Goal: Task Accomplishment & Management: Manage account settings

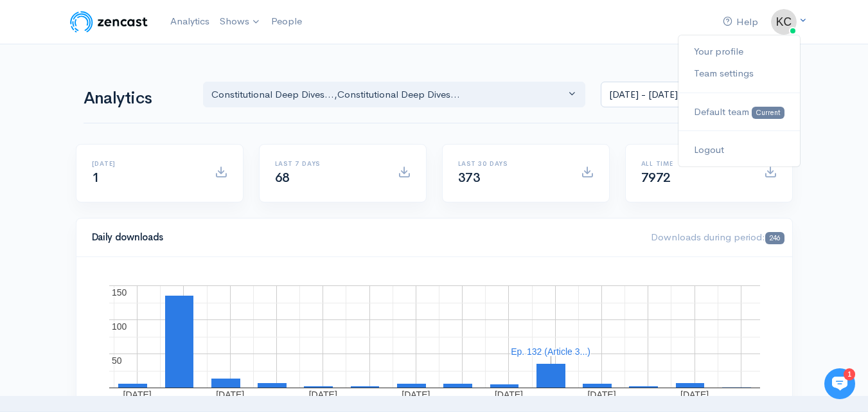
click at [788, 27] on img at bounding box center [784, 22] width 26 height 26
click at [788, 28] on img at bounding box center [784, 22] width 26 height 26
click at [593, 64] on div "Analytics Constitutional Deep Dives... Constitutional Deep Dives... Constitutio…" at bounding box center [435, 93] width 702 height 62
click at [786, 28] on img at bounding box center [784, 22] width 26 height 26
click at [711, 150] on link "Logout" at bounding box center [739, 150] width 121 height 22
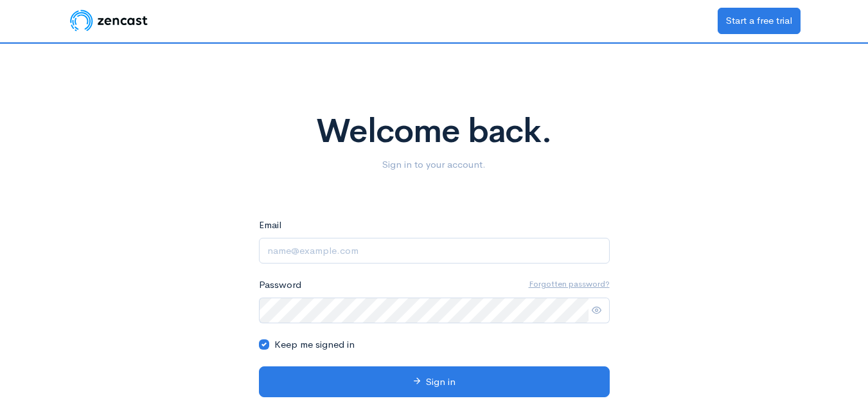
type input "[EMAIL_ADDRESS][DOMAIN_NAME]"
click at [594, 308] on icon at bounding box center [597, 310] width 10 height 10
click at [598, 311] on icon at bounding box center [597, 310] width 10 height 10
click at [601, 310] on span at bounding box center [599, 311] width 22 height 26
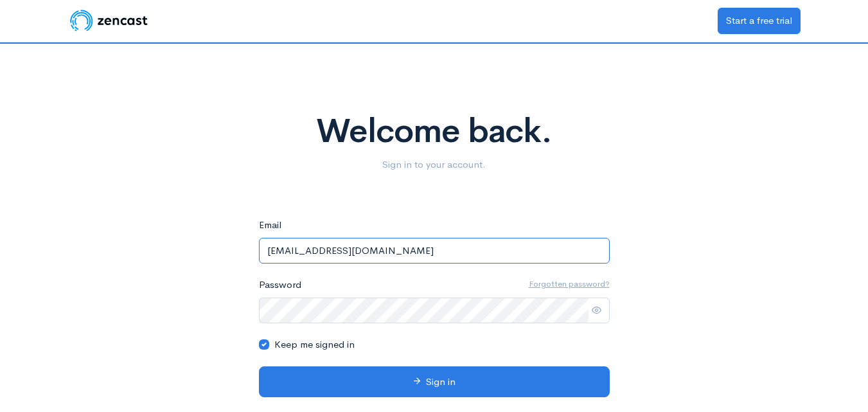
click at [535, 253] on input "[EMAIL_ADDRESS][DOMAIN_NAME]" at bounding box center [434, 251] width 351 height 26
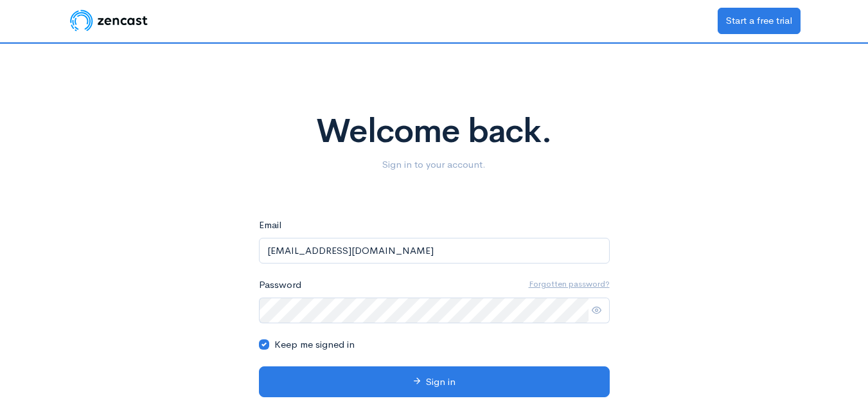
click at [595, 313] on icon at bounding box center [597, 310] width 10 height 10
click at [596, 313] on icon at bounding box center [597, 310] width 10 height 10
click at [597, 312] on icon at bounding box center [597, 310] width 10 height 10
click at [194, 295] on div "Welcome back. Sign in to your account. eyJpdiI6IjIxUEhnSFYvQW1OK09QaU1TSDQ4N1E9…" at bounding box center [434, 241] width 733 height 394
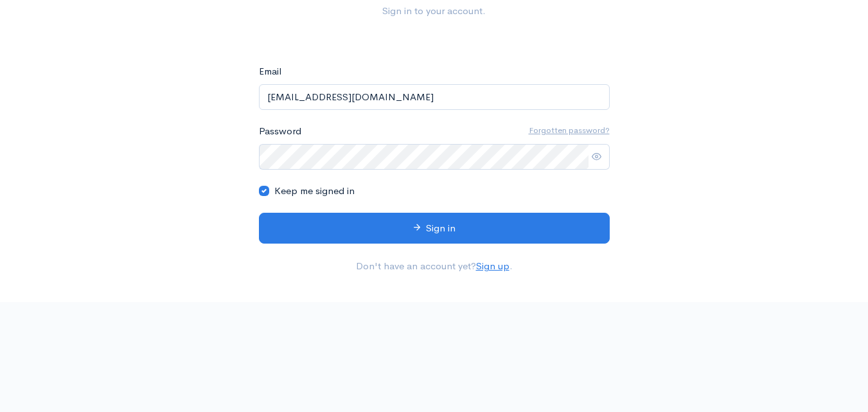
scroll to position [193, 0]
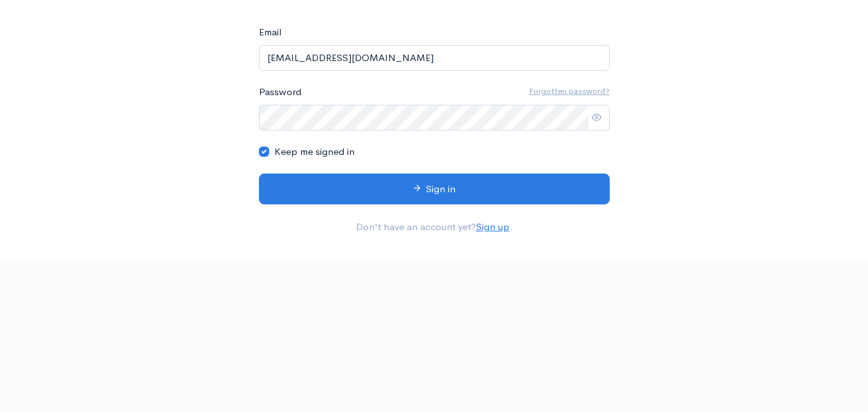
click at [596, 116] on icon at bounding box center [597, 117] width 10 height 10
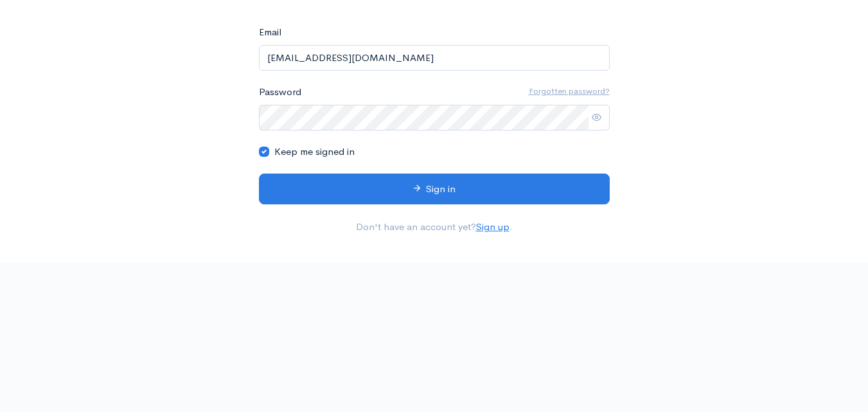
click at [115, 192] on div "Welcome back. Sign in to your account. eyJpdiI6IjIxUEhnSFYvQW1OK09QaU1TSDQ4N1E9…" at bounding box center [434, 48] width 733 height 394
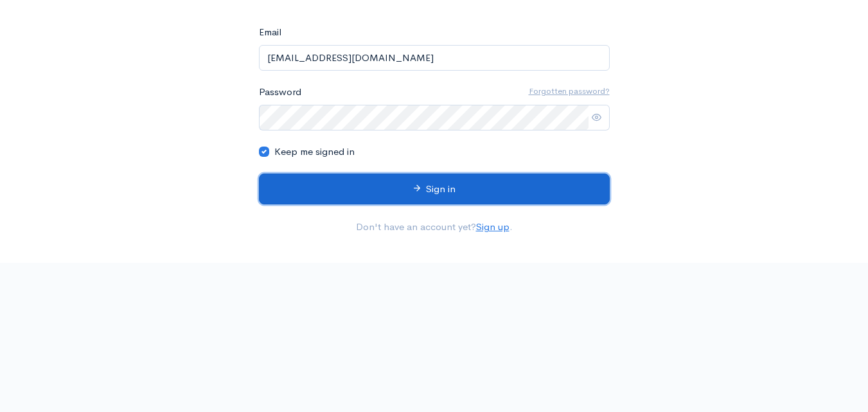
click at [429, 190] on button "Sign in" at bounding box center [434, 189] width 351 height 31
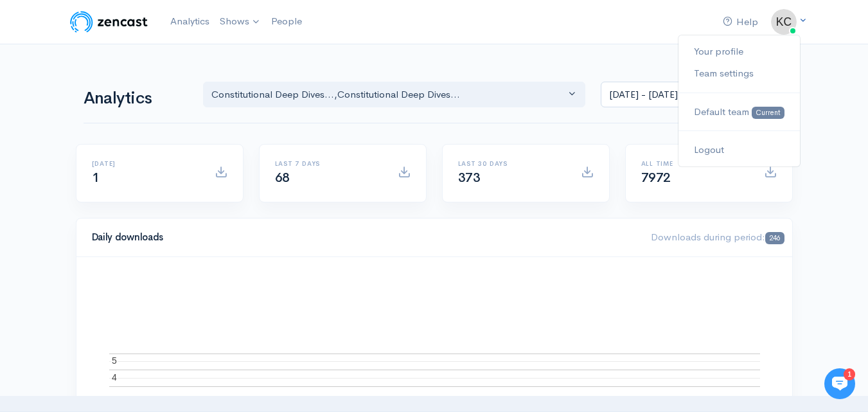
click at [785, 26] on img at bounding box center [784, 22] width 26 height 26
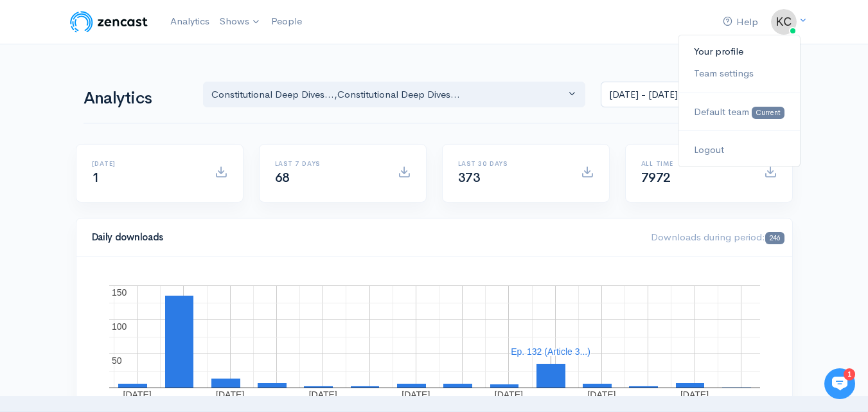
click at [698, 48] on link "Your profile" at bounding box center [739, 51] width 121 height 22
